Goal: Information Seeking & Learning: Learn about a topic

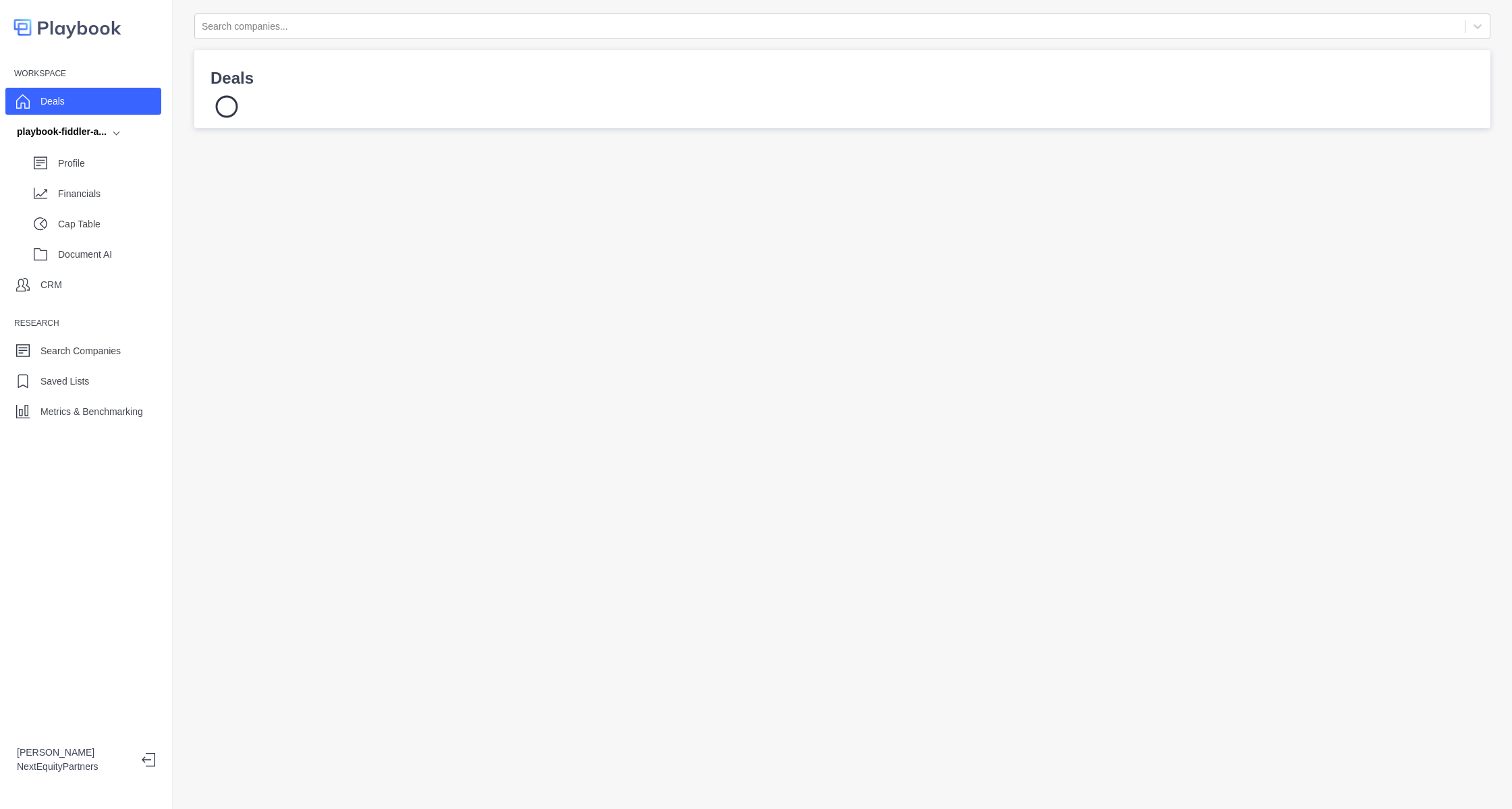
click at [910, 92] on div "Deals" at bounding box center [842, 89] width 1263 height 46
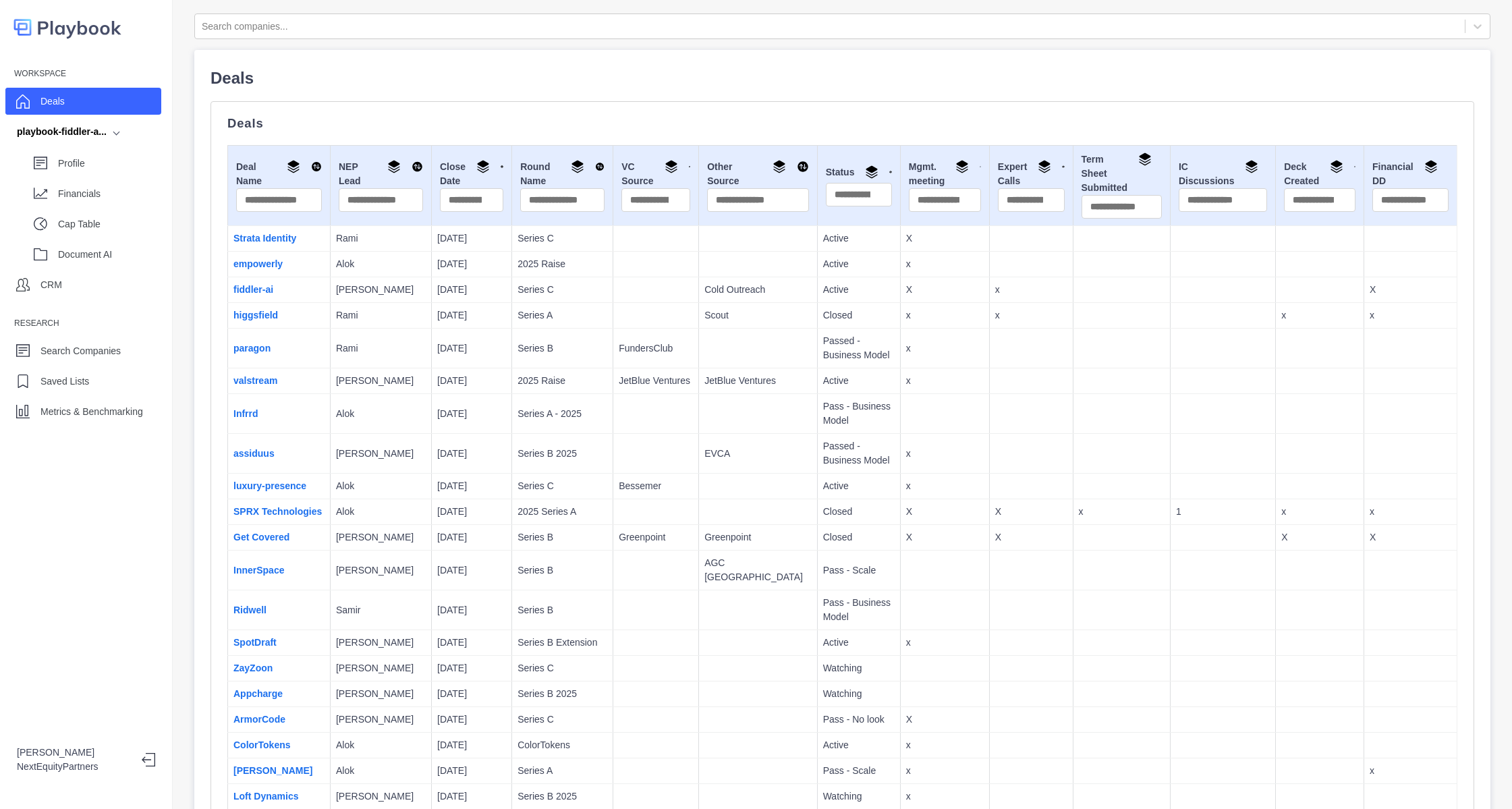
drag, startPoint x: 995, startPoint y: 224, endPoint x: 1003, endPoint y: 148, distance: 76.4
click at [995, 224] on td "Expert Calls" at bounding box center [1031, 186] width 83 height 81
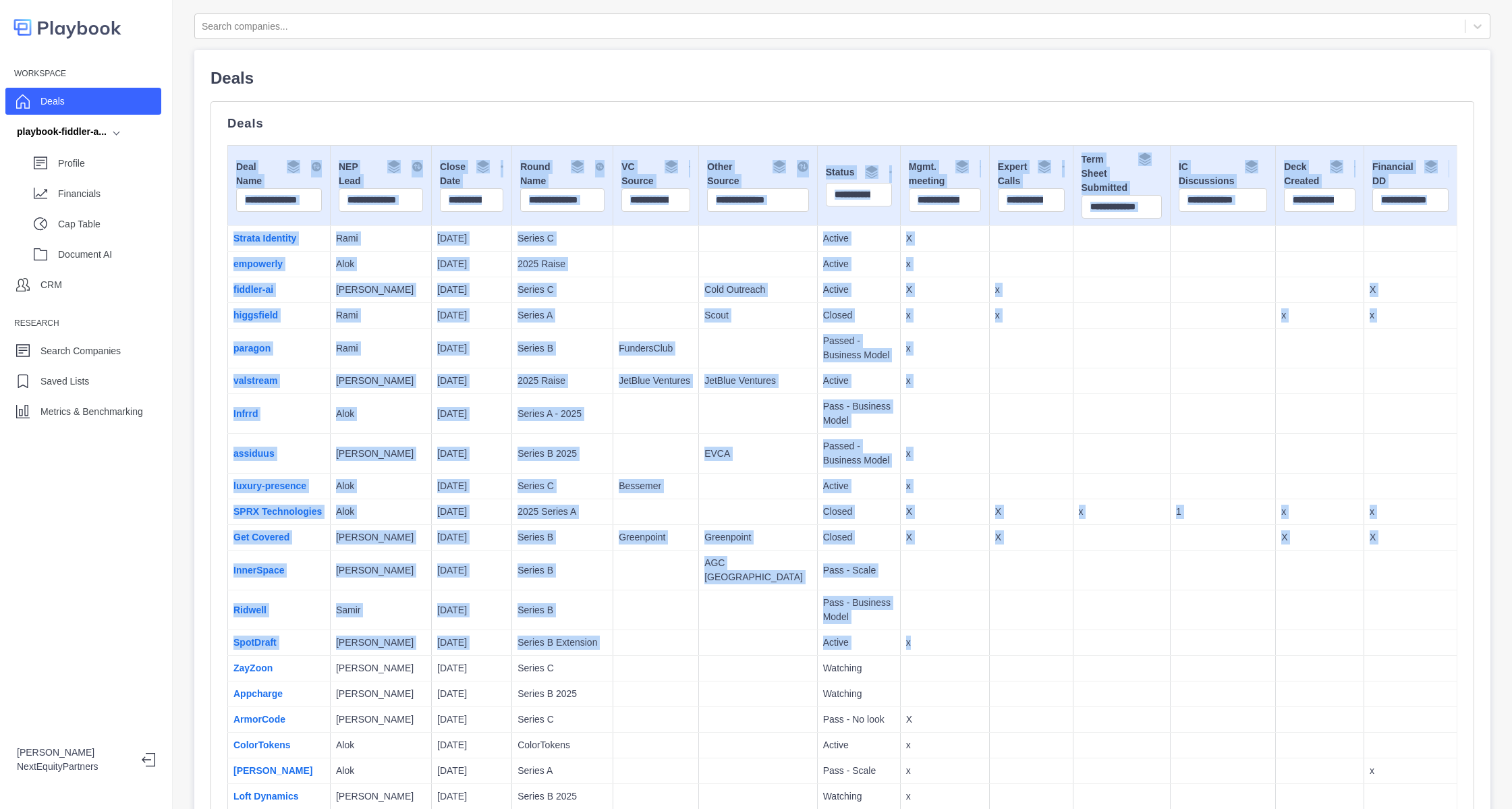
drag, startPoint x: 998, startPoint y: 155, endPoint x: 1112, endPoint y: 638, distance: 496.3
click at [1112, 636] on td at bounding box center [1120, 642] width 97 height 25
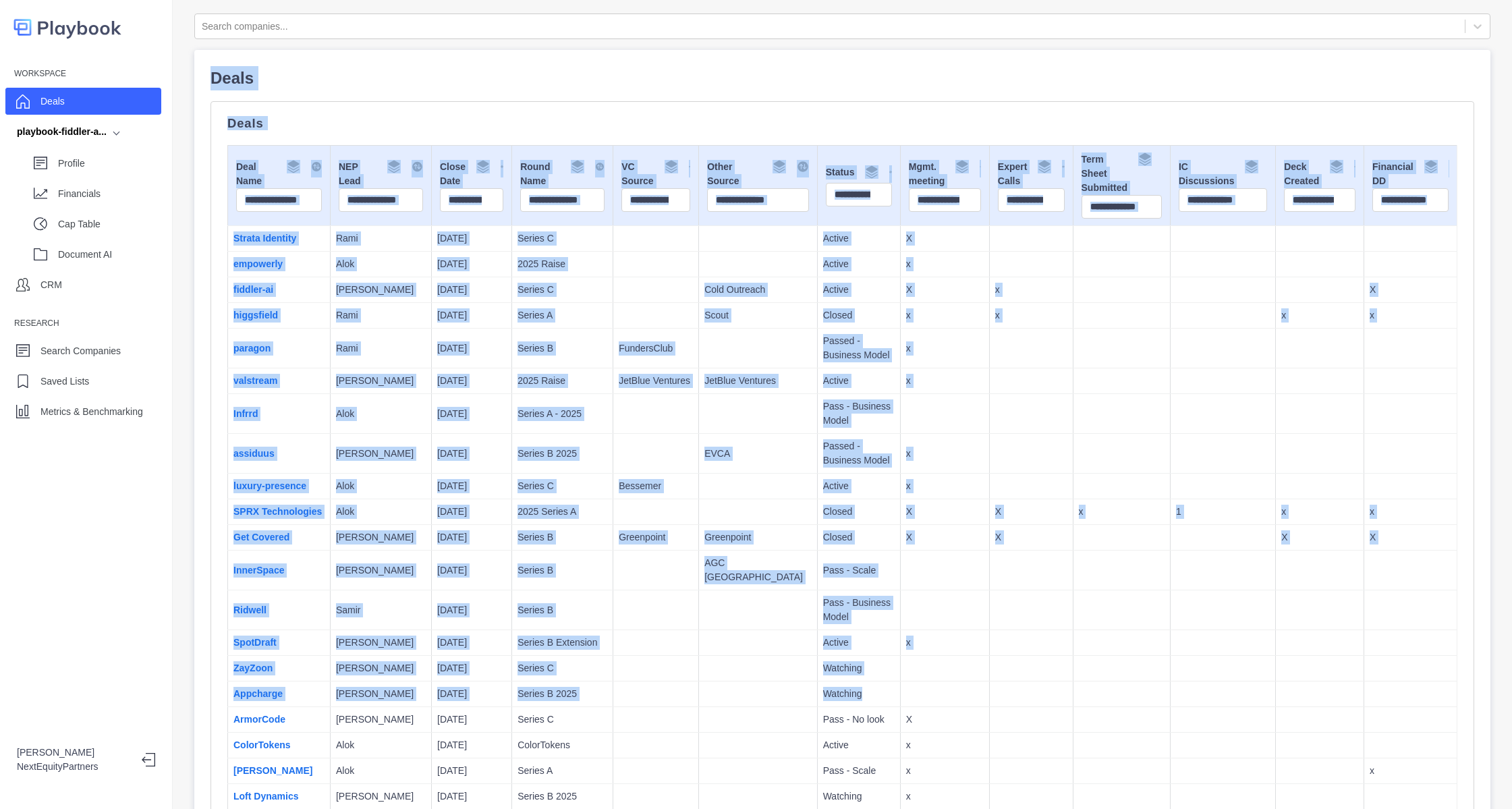
drag, startPoint x: 1110, startPoint y: 700, endPoint x: 993, endPoint y: 216, distance: 497.9
click at [929, 0] on html "Workspace Deals playbook-fiddler-a... Profile Financials Cap Table Document AI …" at bounding box center [756, 404] width 1512 height 809
click at [1170, 483] on td at bounding box center [1222, 486] width 105 height 25
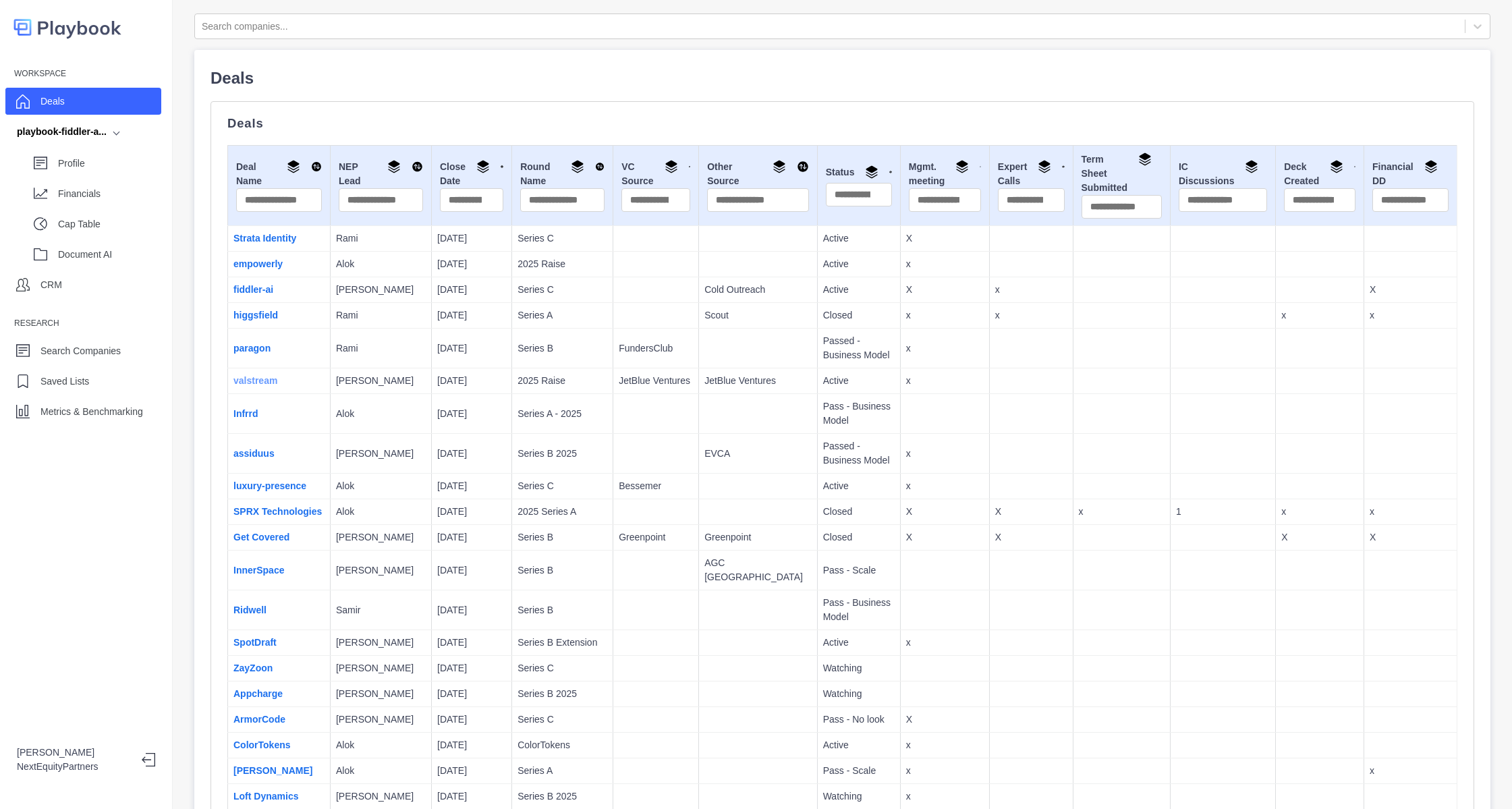
click at [264, 384] on link "valstream" at bounding box center [255, 381] width 43 height 11
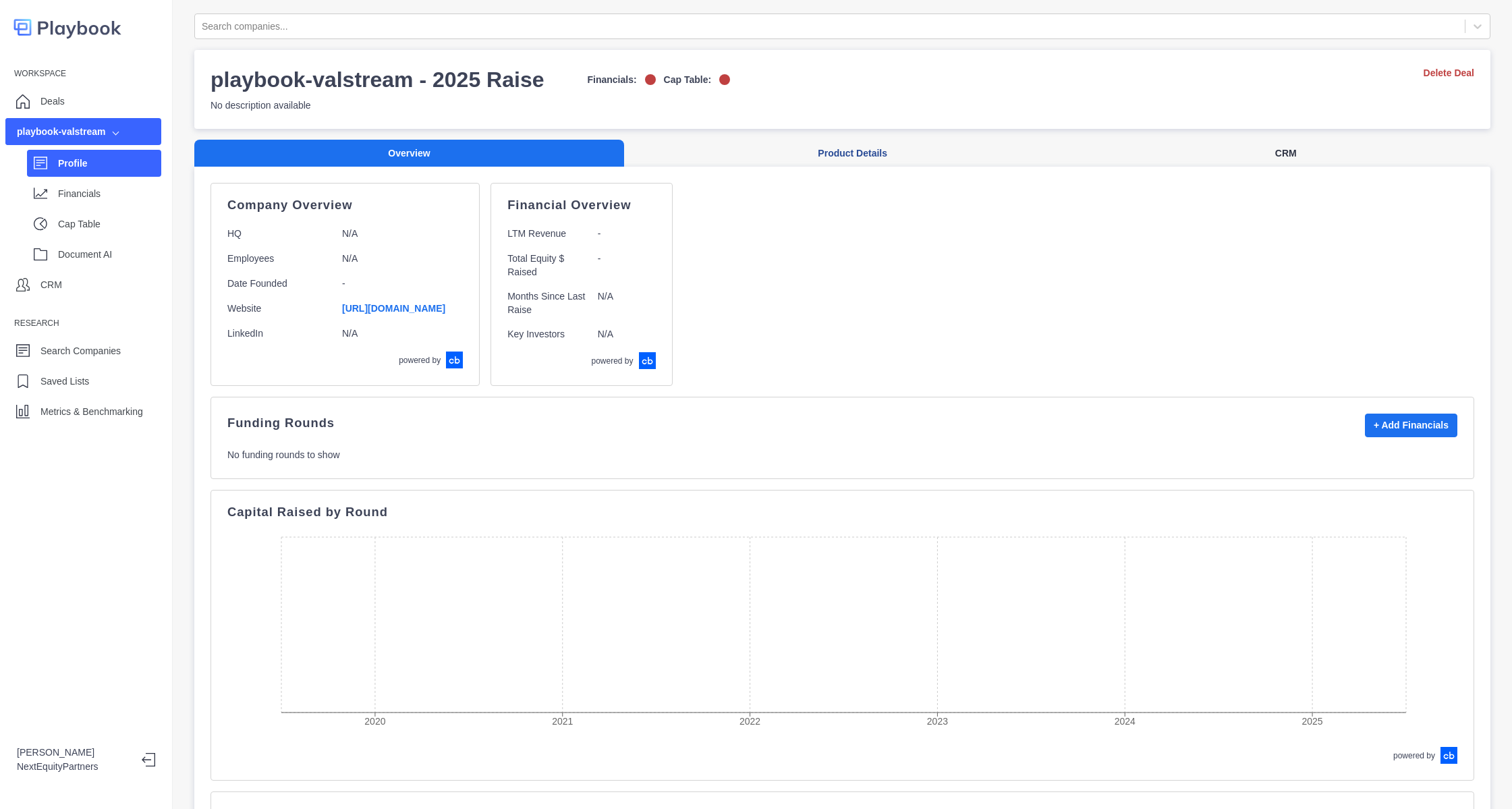
click at [1237, 158] on button "CRM" at bounding box center [1285, 153] width 410 height 28
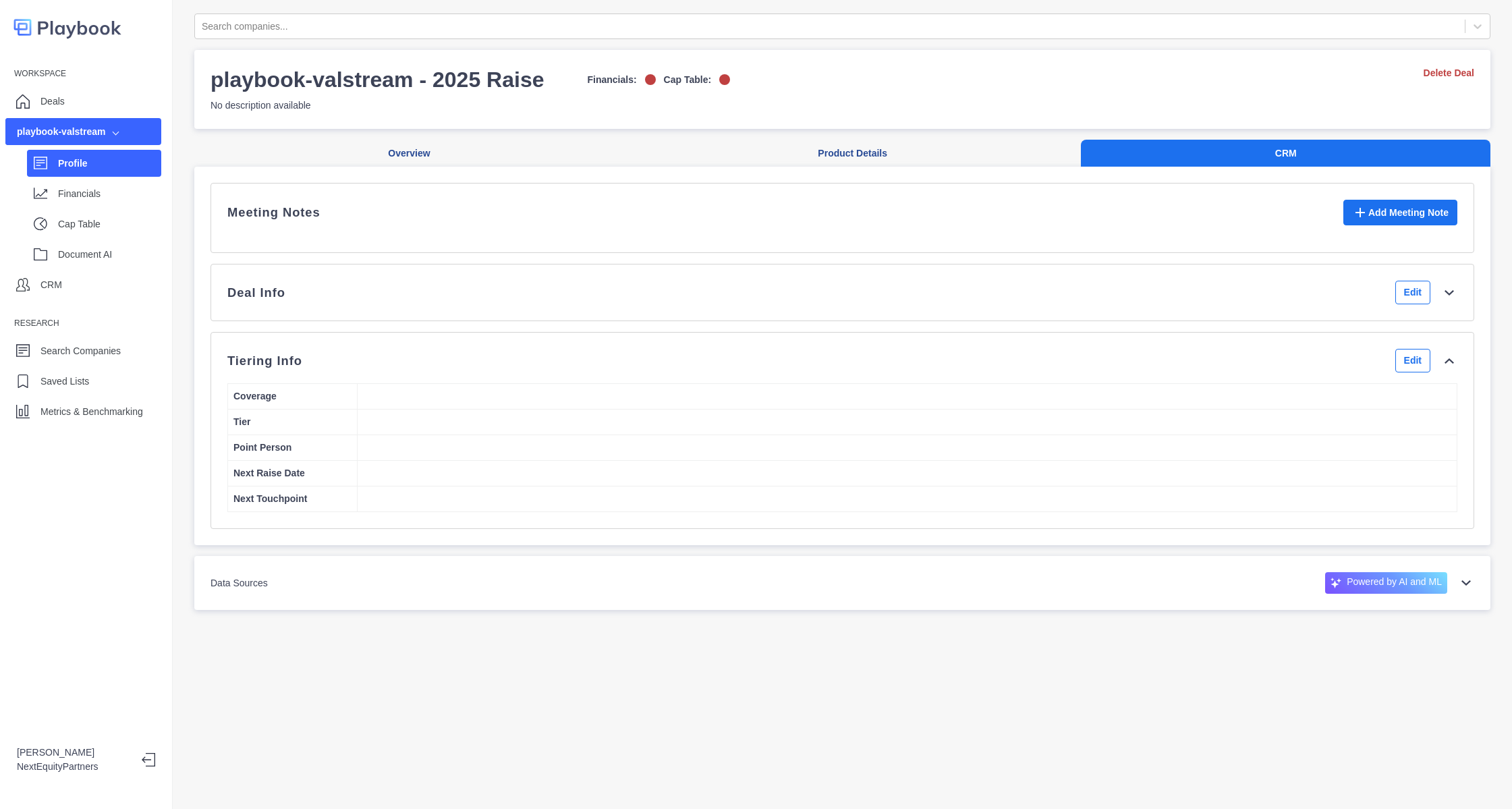
click at [929, 304] on div "Deal Info Edit" at bounding box center [842, 292] width 1230 height 24
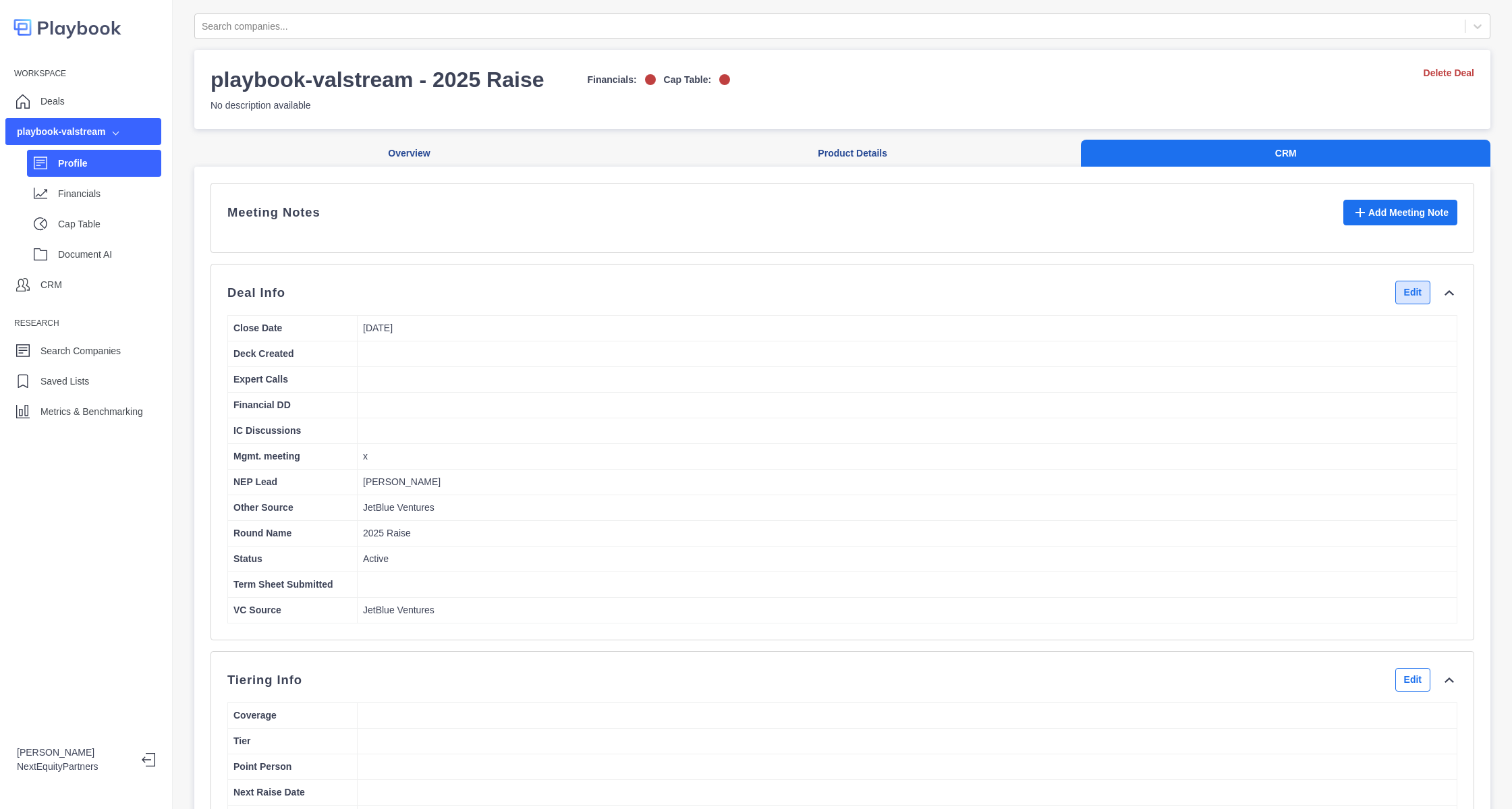
click at [1395, 299] on button "Edit" at bounding box center [1412, 292] width 35 height 24
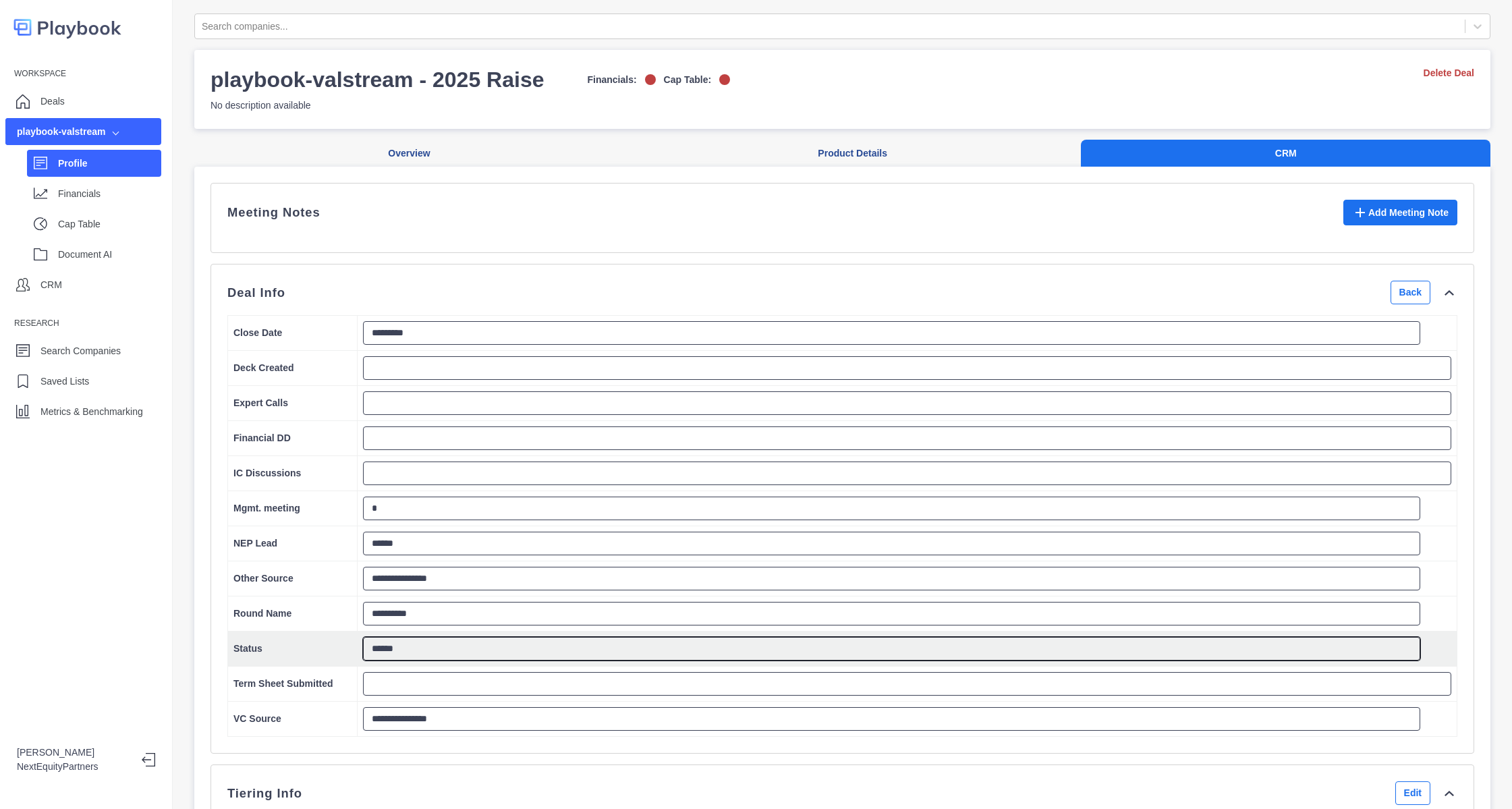
click at [420, 657] on textarea "******" at bounding box center [891, 649] width 1057 height 24
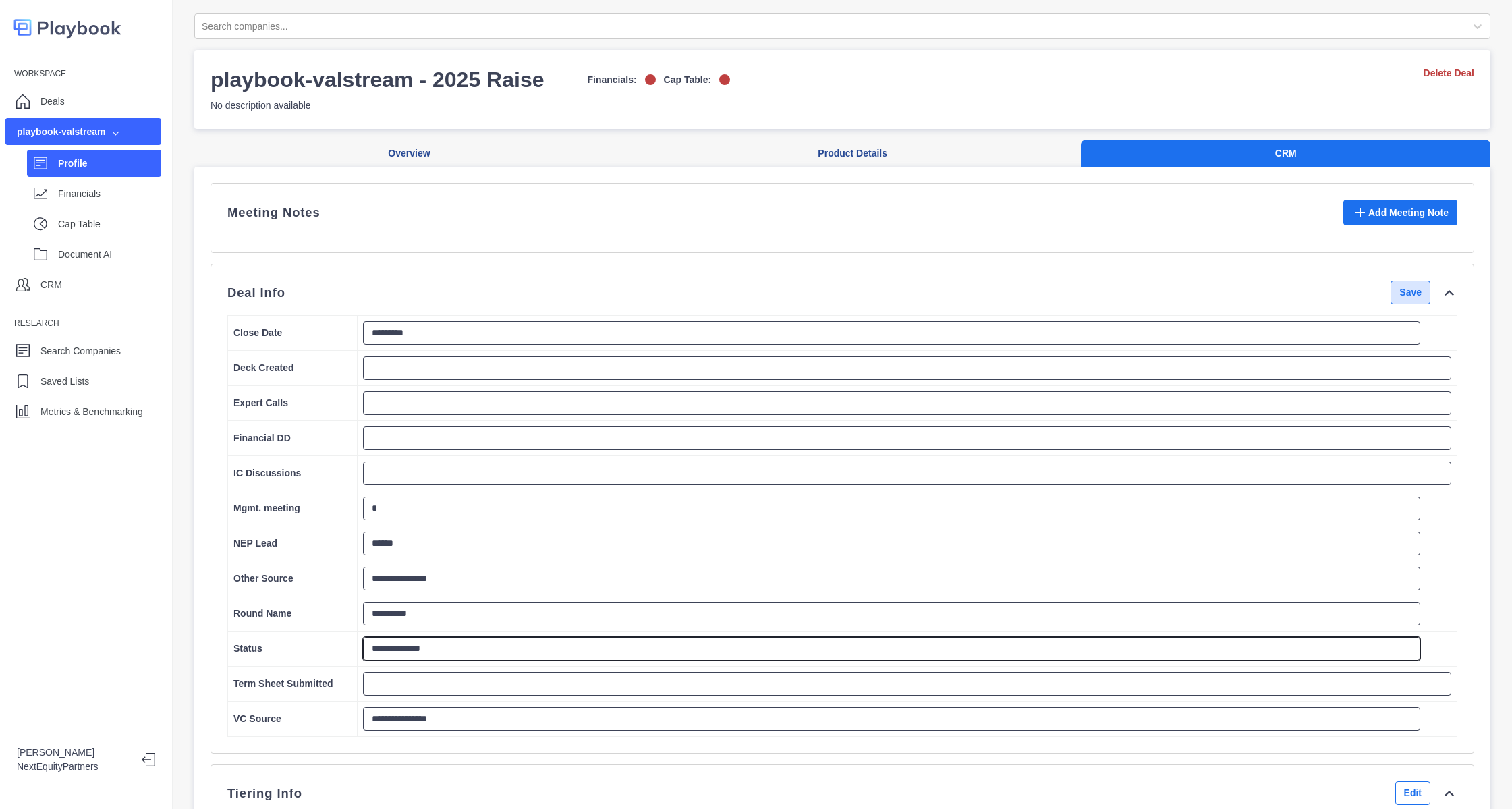
type textarea "**********"
click at [1391, 304] on button "Save" at bounding box center [1411, 292] width 40 height 24
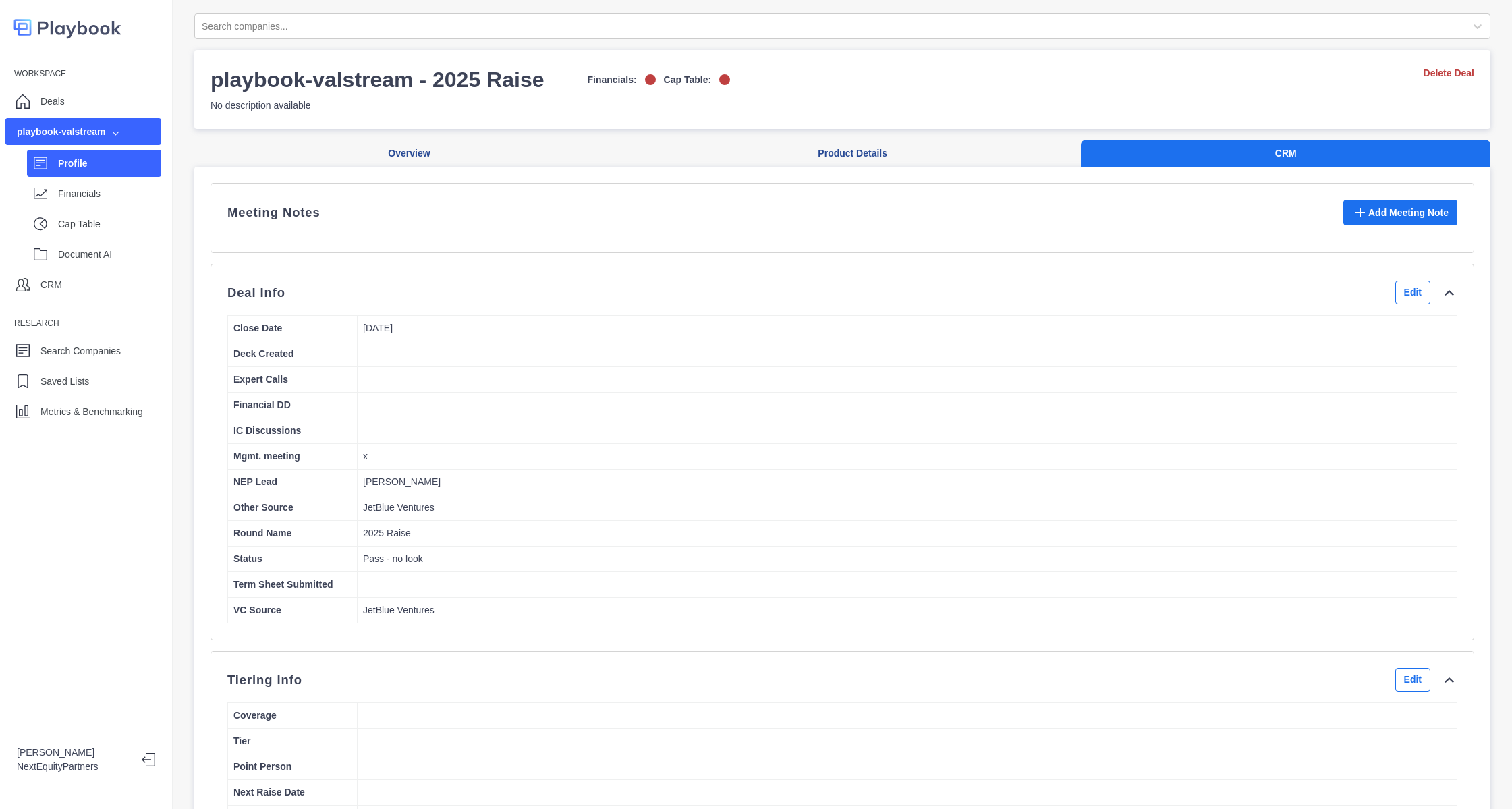
click at [99, 138] on div "playbook-valstream" at bounding box center [62, 132] width 89 height 14
click at [108, 85] on div "Workspace Deals playbook-valstream Profile Financials Cap Table Document AI CRM…" at bounding box center [86, 243] width 172 height 362
click at [108, 99] on div "Deals" at bounding box center [83, 101] width 156 height 27
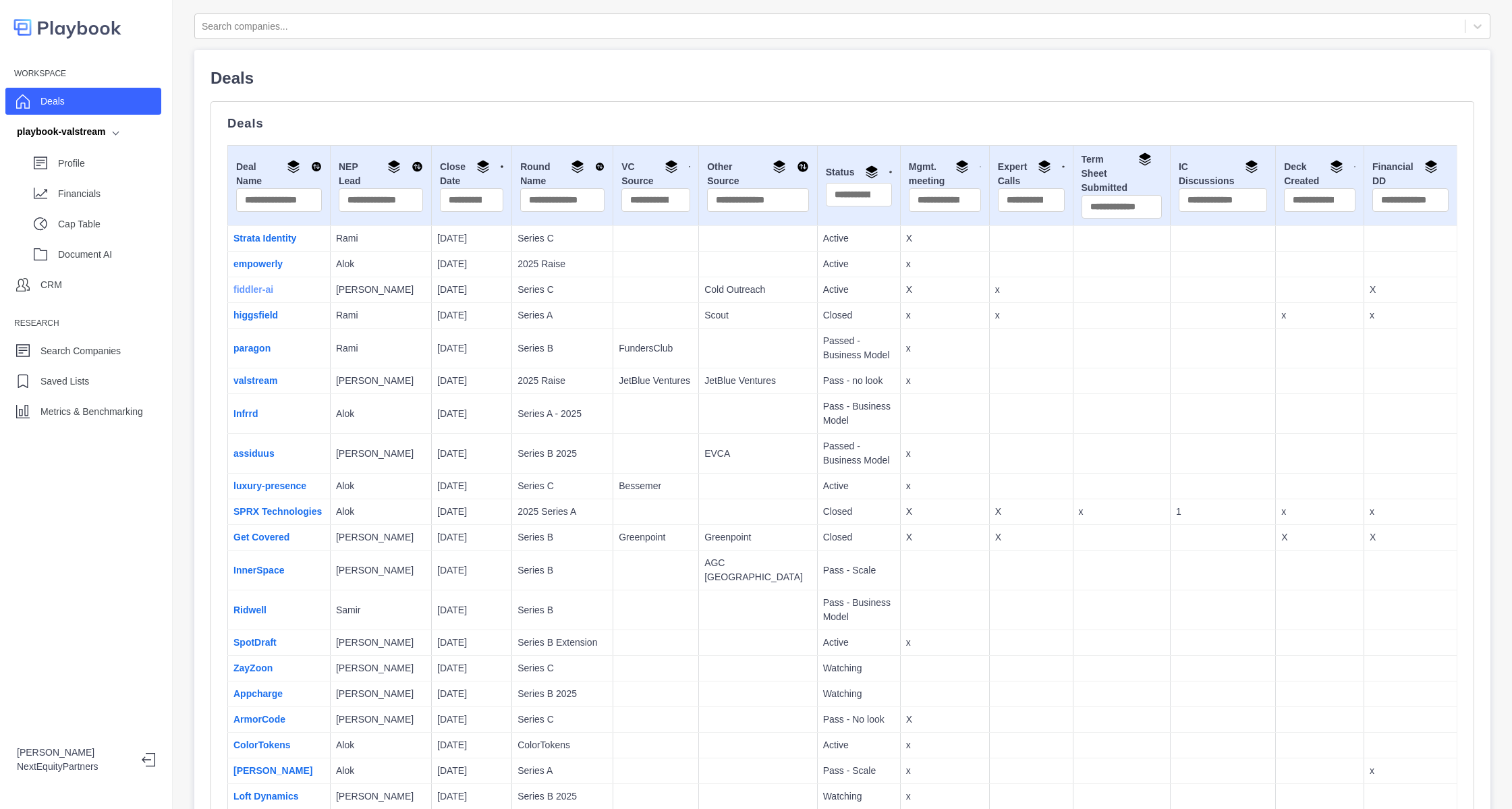
click at [254, 290] on link "fiddler-ai" at bounding box center [253, 290] width 40 height 11
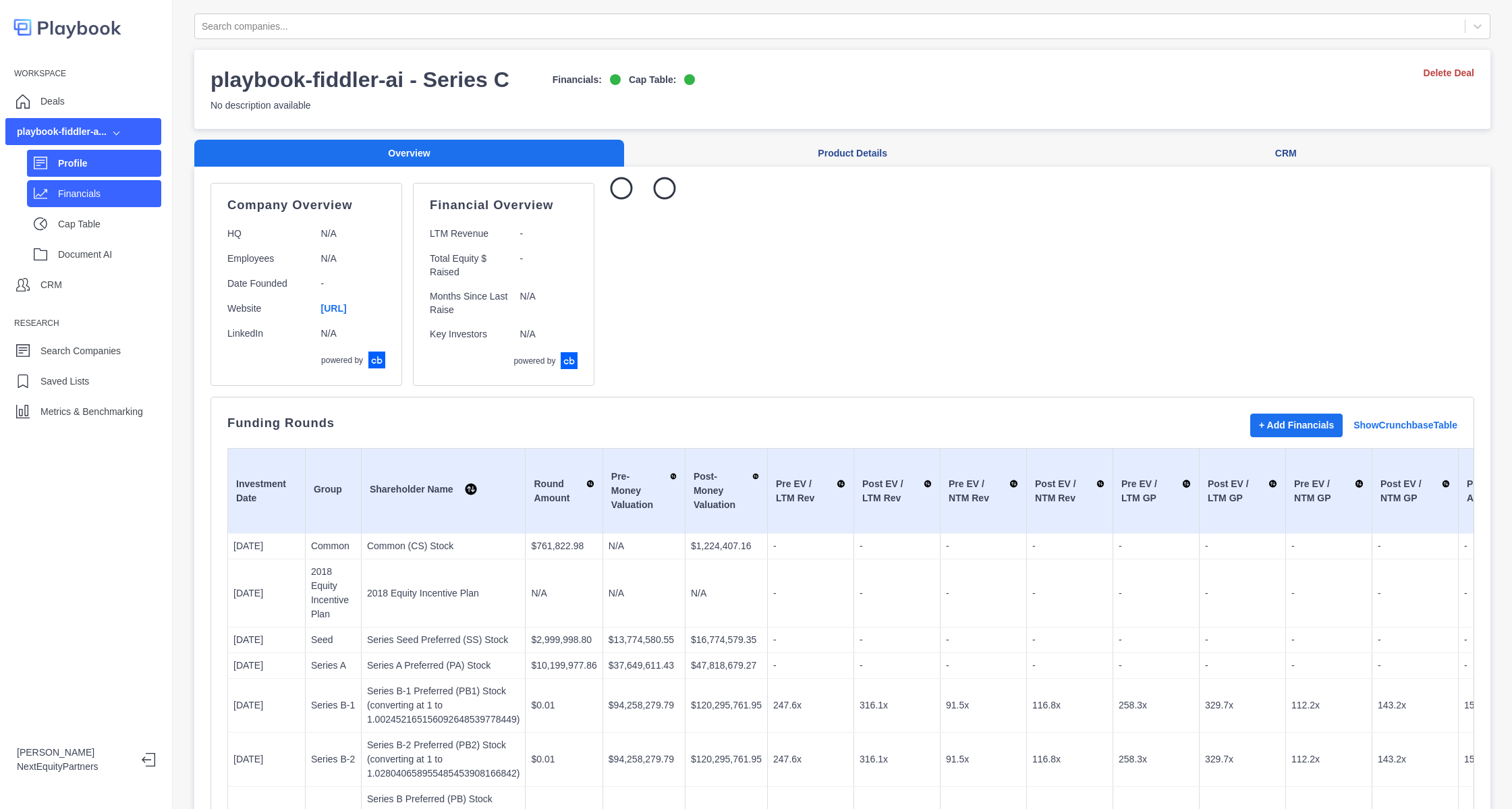
click at [81, 194] on p "Financials" at bounding box center [109, 195] width 103 height 14
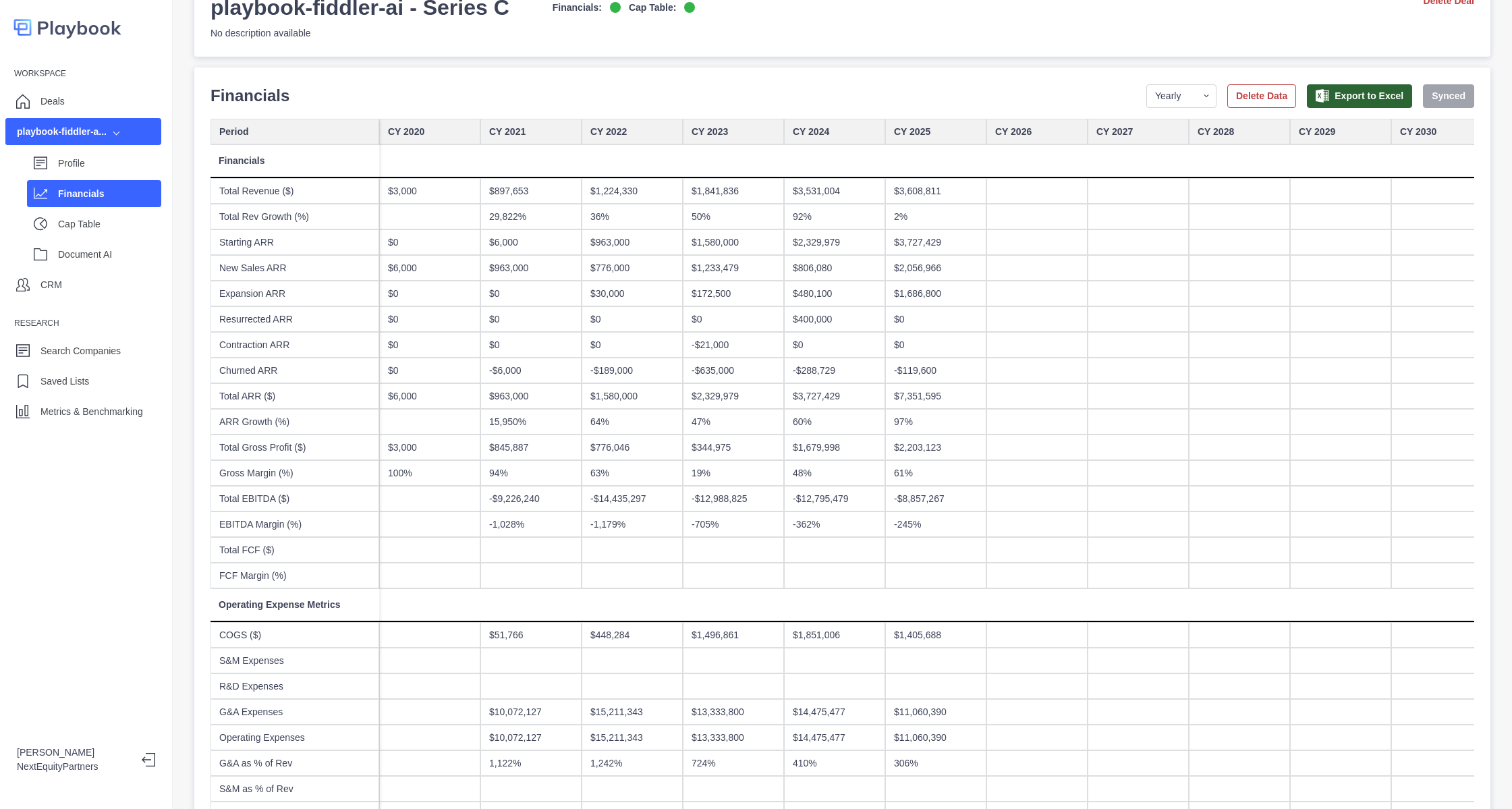
scroll to position [101, 0]
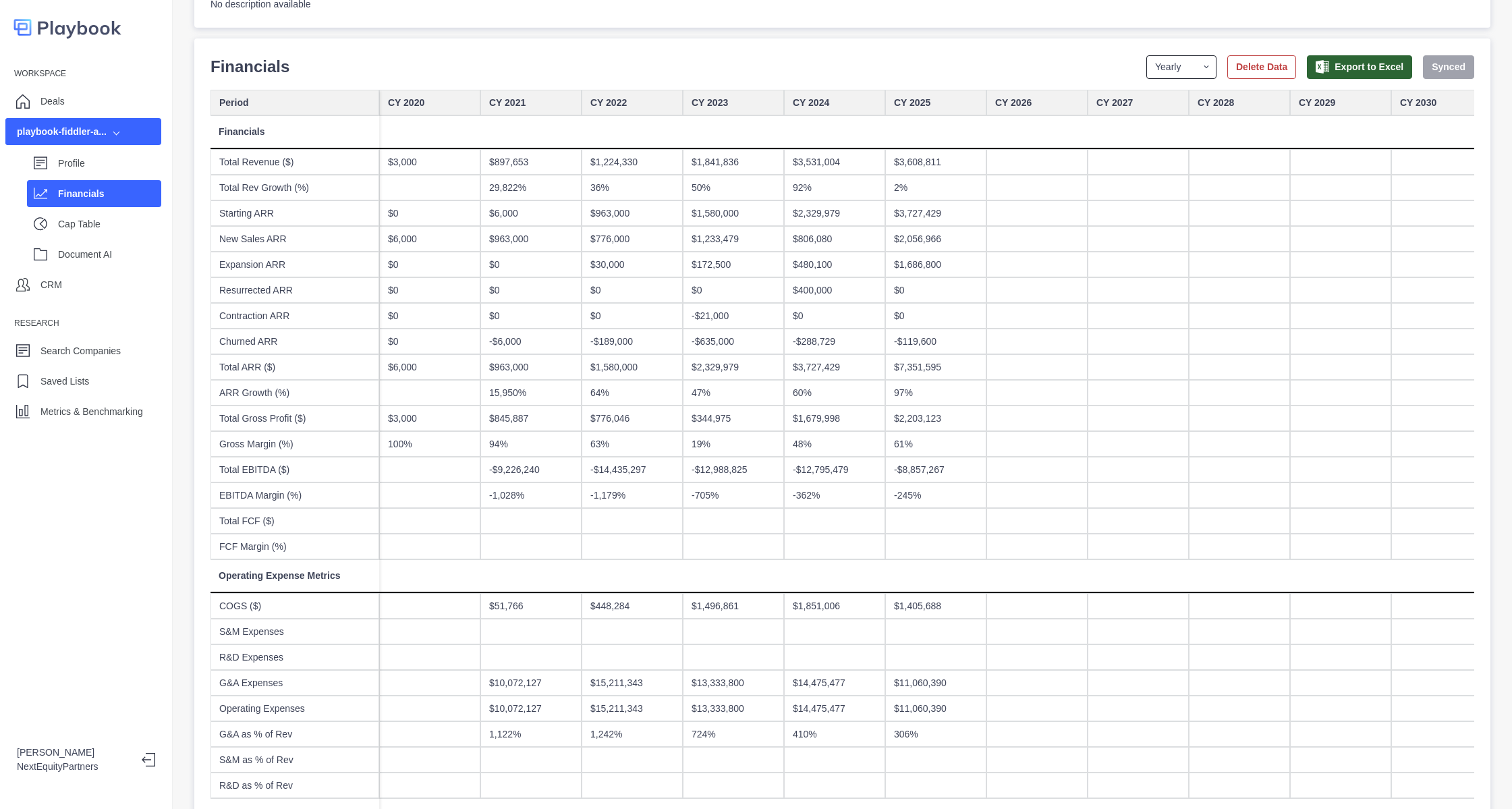
drag, startPoint x: 1142, startPoint y: 56, endPoint x: 1142, endPoint y: 71, distance: 15.0
click at [1146, 56] on select "Yearly Quarterly Monthly NTM LTM" at bounding box center [1182, 67] width 71 height 24
select select "monthly"
click at [1146, 55] on select "Yearly Quarterly Monthly NTM LTM" at bounding box center [1182, 67] width 71 height 24
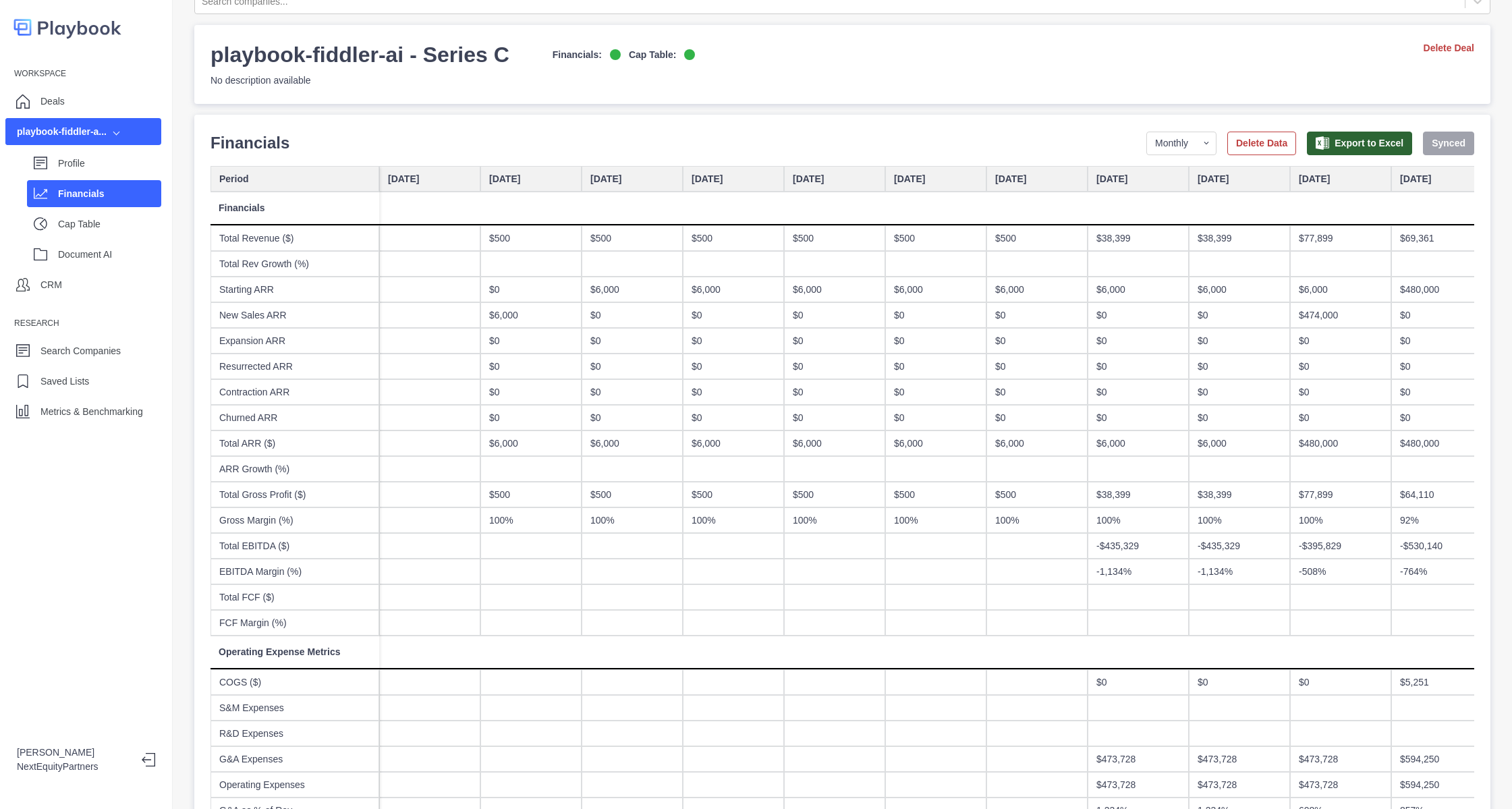
scroll to position [0, 0]
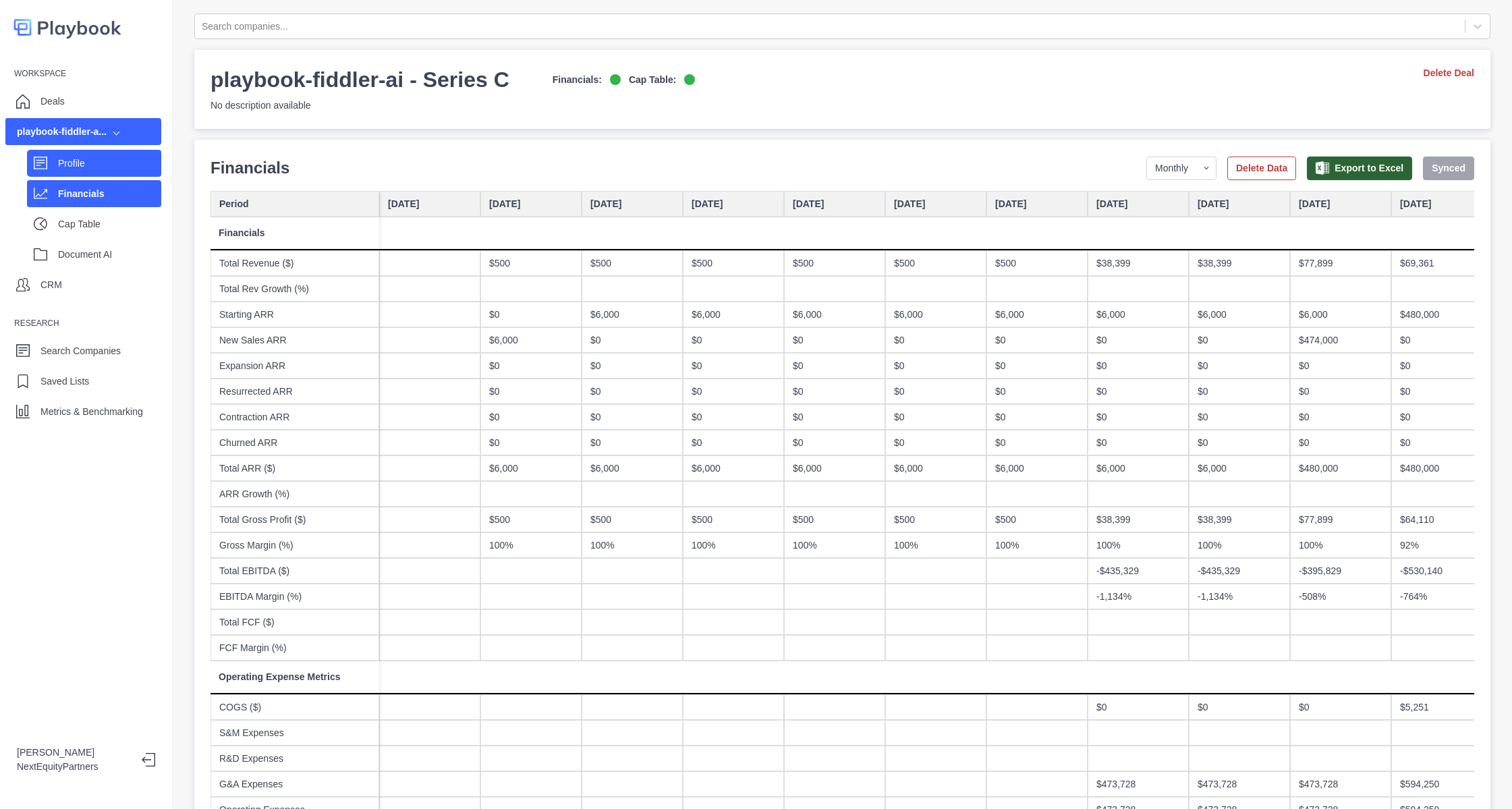
click at [51, 152] on div "Profile" at bounding box center [94, 164] width 134 height 27
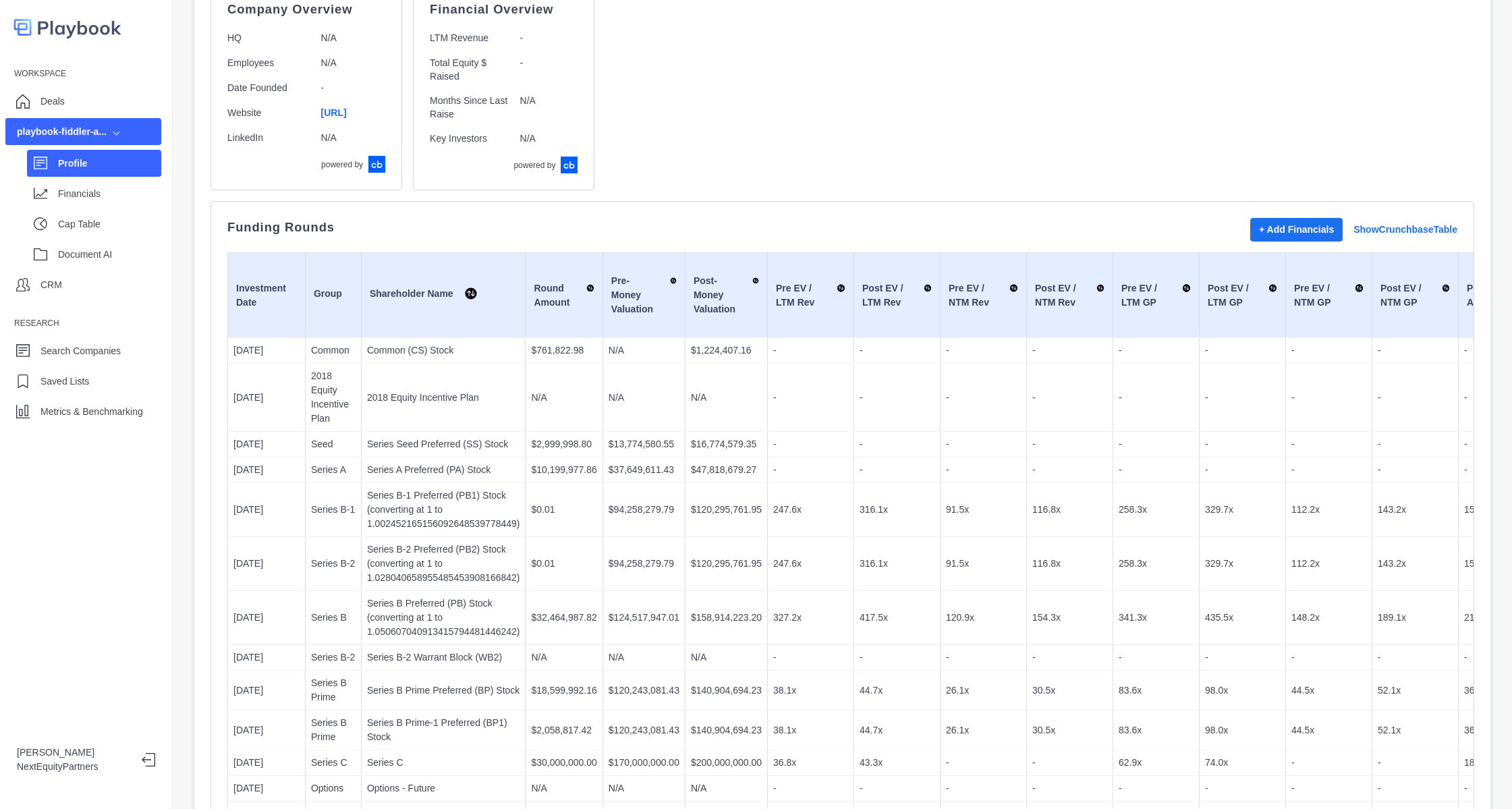
scroll to position [203, 0]
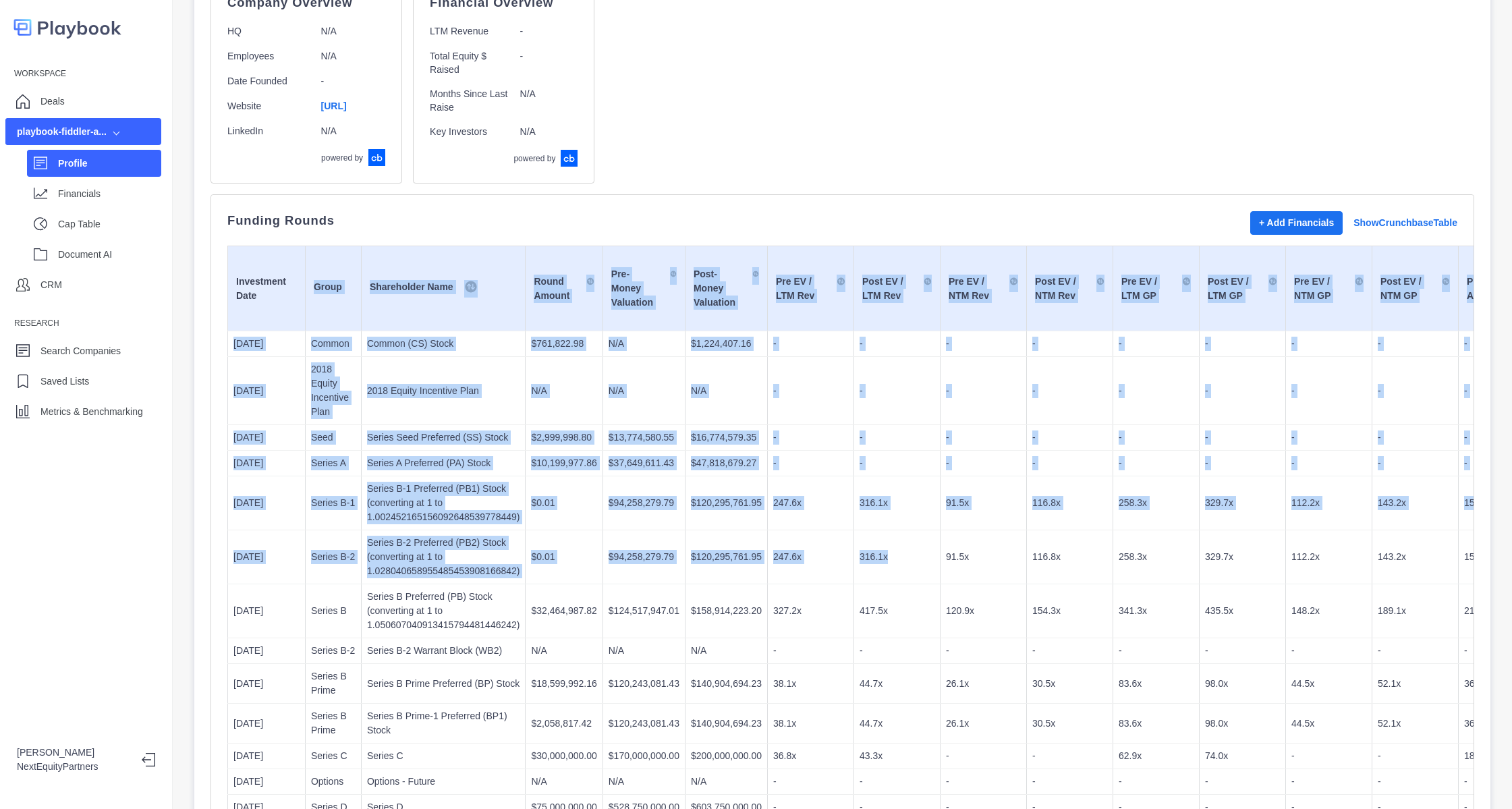
drag, startPoint x: 267, startPoint y: 301, endPoint x: 884, endPoint y: 582, distance: 678.0
click at [884, 582] on table "Investment Date Group Shareholder Name Round Amount Pre-Money Valuation Post-Mo…" at bounding box center [1377, 532] width 2300 height 575
click at [884, 582] on td "316.1x" at bounding box center [897, 557] width 86 height 54
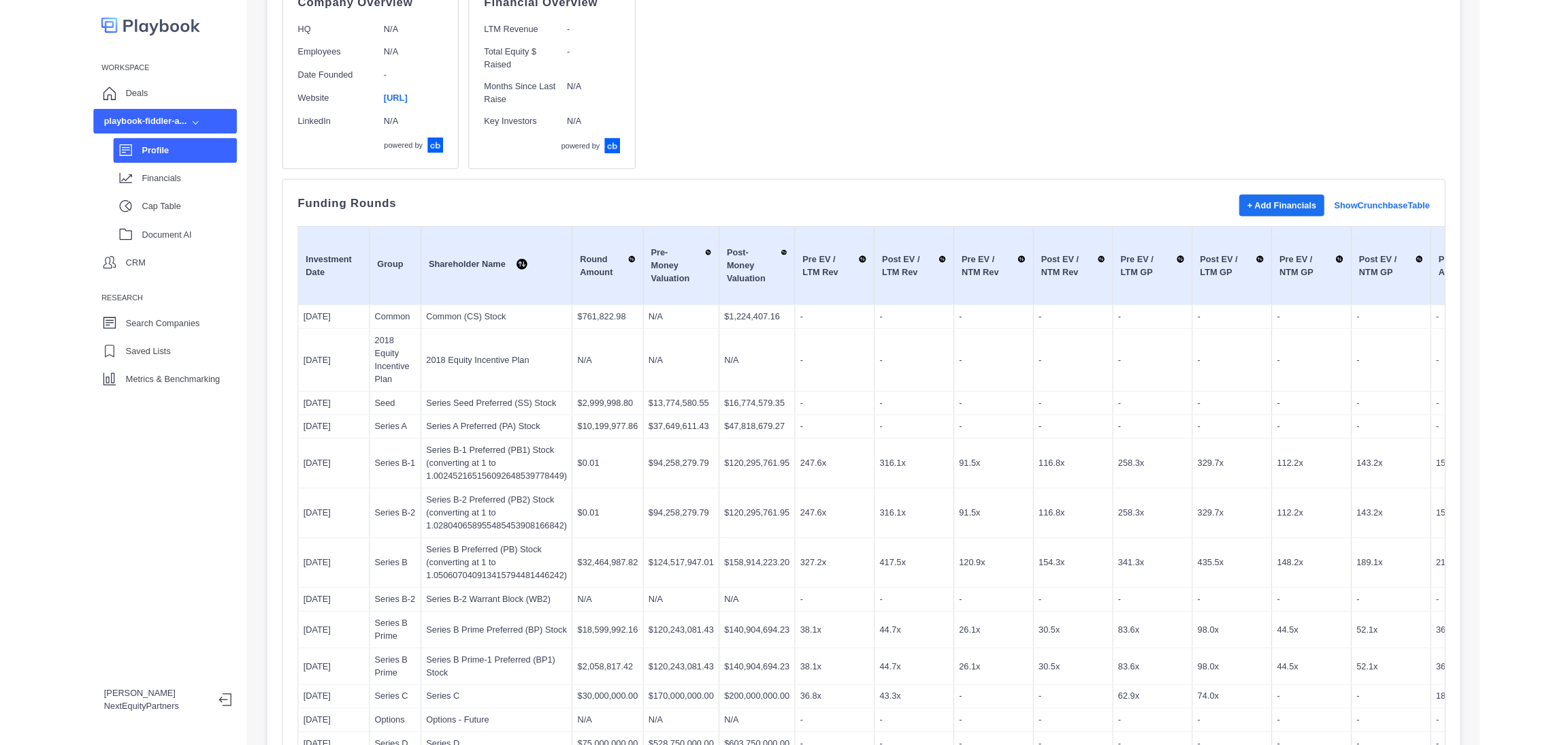
scroll to position [408, 0]
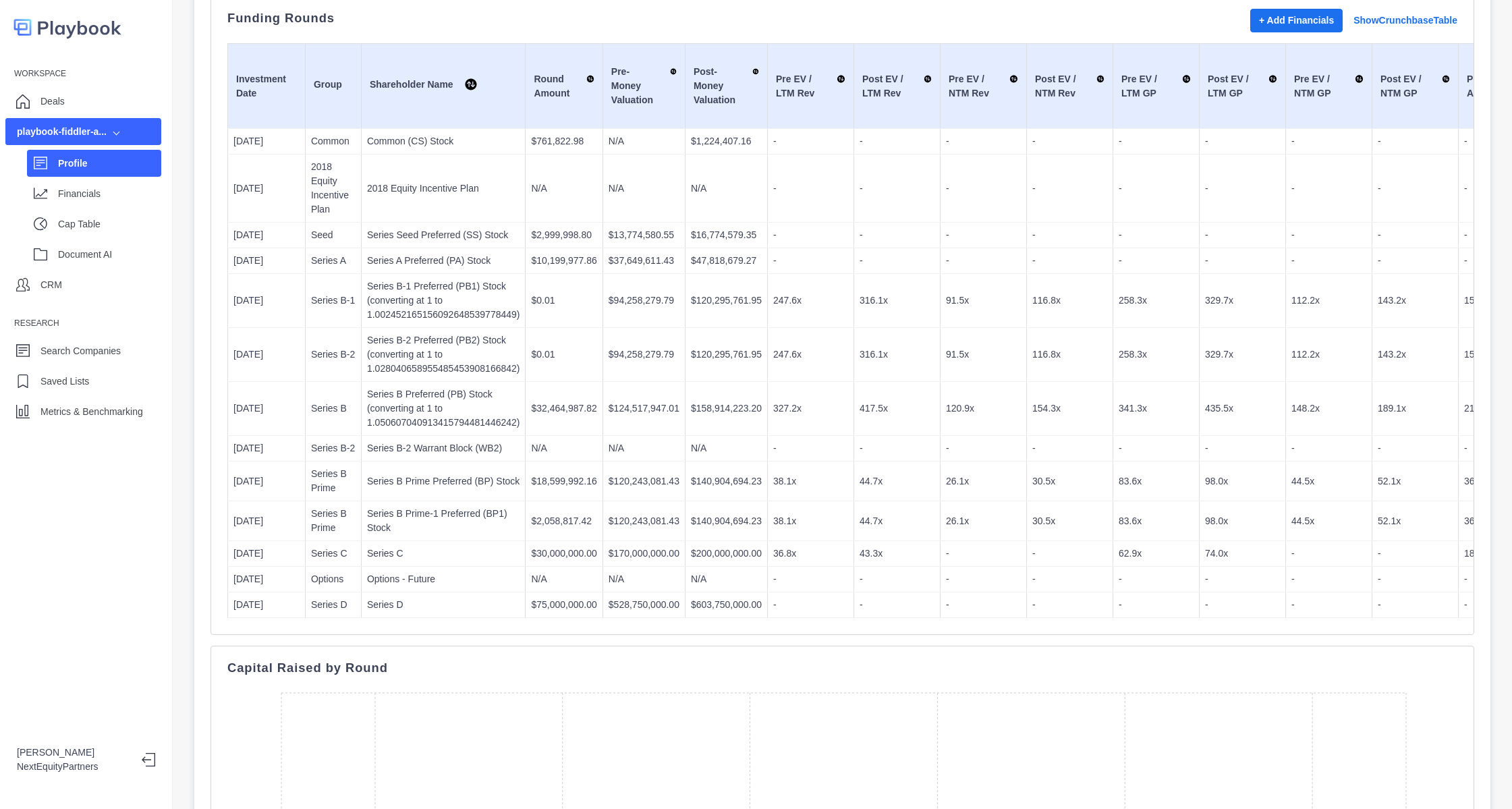
click at [980, 138] on p "-" at bounding box center [983, 141] width 75 height 14
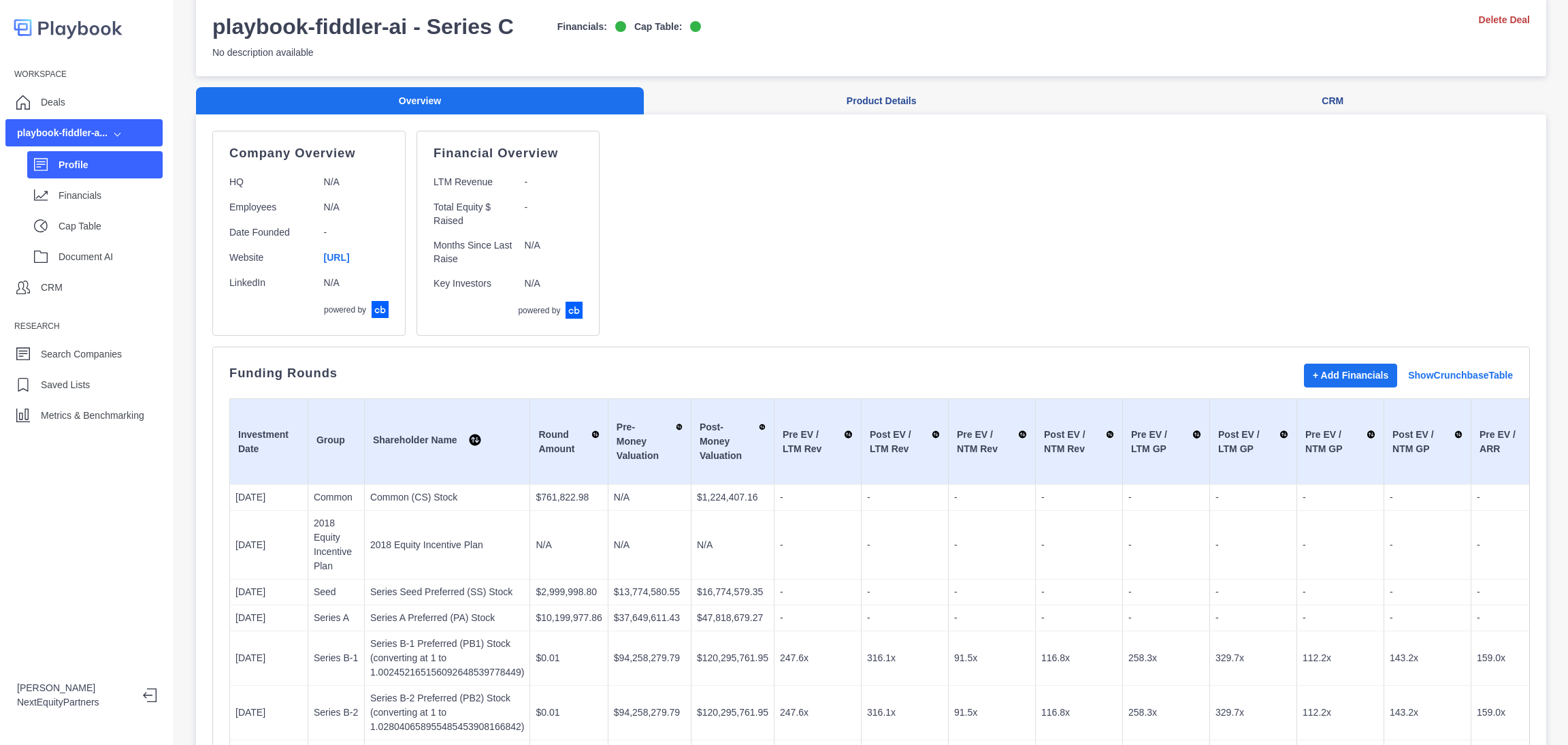
scroll to position [0, 0]
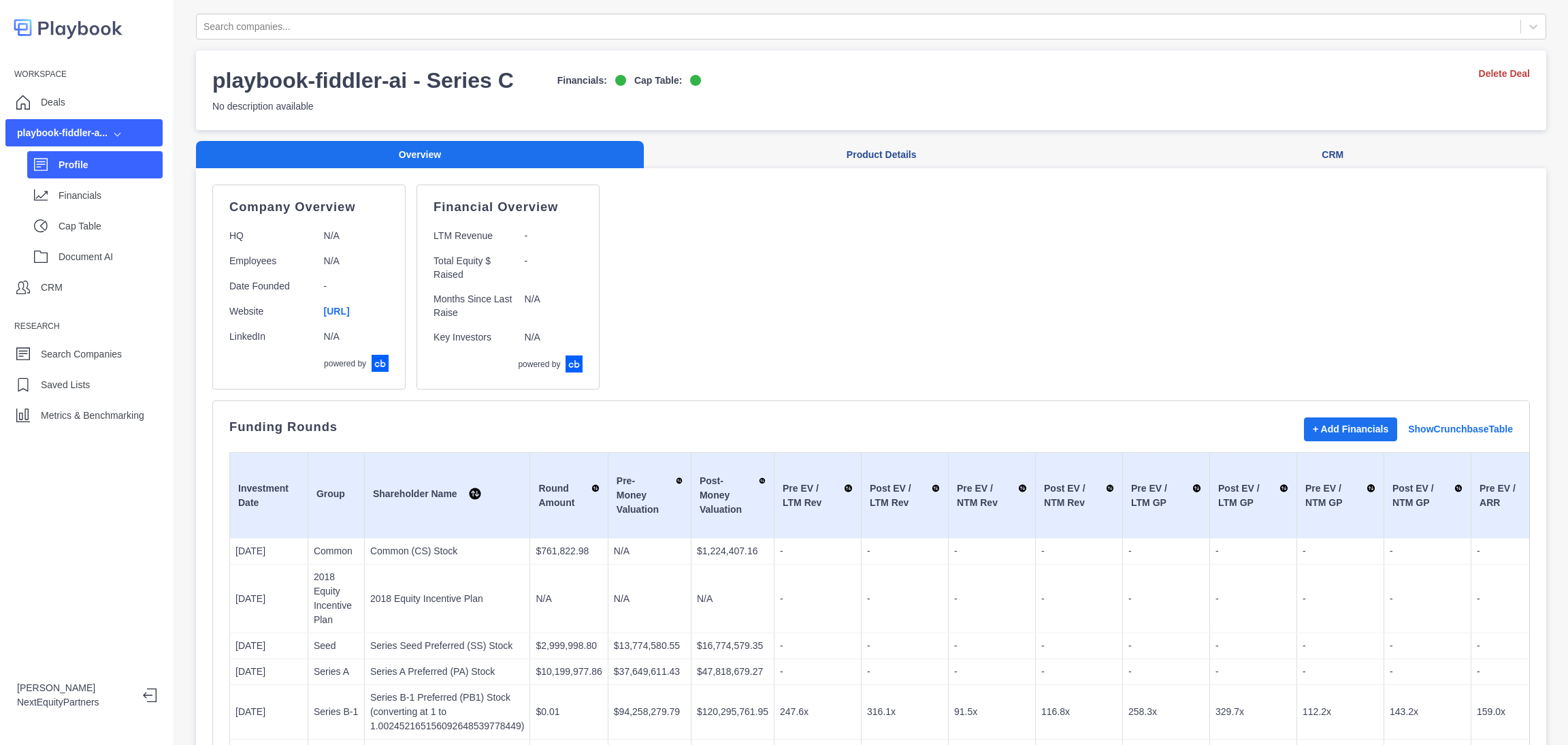
click at [1105, 324] on div "Company Overview HQ N/A Employees N/A Date Founded - Website https://www.fiddle…" at bounding box center [871, 287] width 1317 height 205
drag, startPoint x: 1007, startPoint y: 240, endPoint x: 944, endPoint y: 175, distance: 90.5
click at [937, 243] on div "Company Overview HQ N/A Employees N/A Date Founded - Website https://www.fiddle…" at bounding box center [871, 287] width 1317 height 205
click at [52, 192] on div "Financials" at bounding box center [95, 195] width 135 height 27
